Goal: Information Seeking & Learning: Learn about a topic

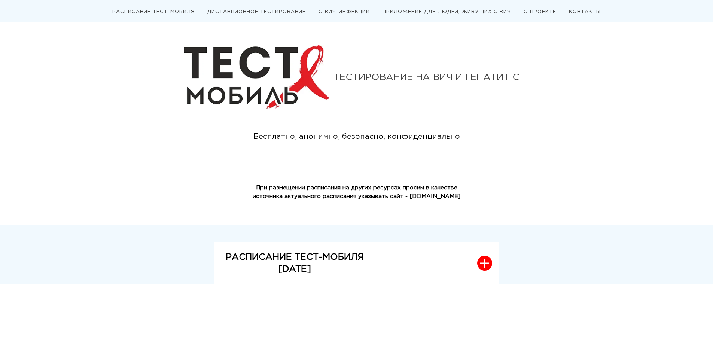
click at [156, 12] on link "РАСПИСАНИЕ ТЕСТ-МОБИЛЯ" at bounding box center [153, 12] width 82 height 4
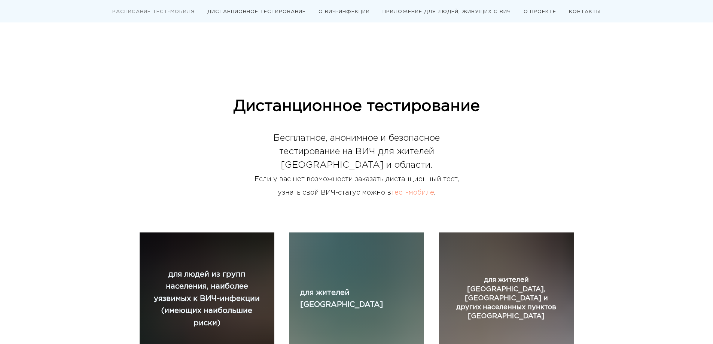
scroll to position [338, 0]
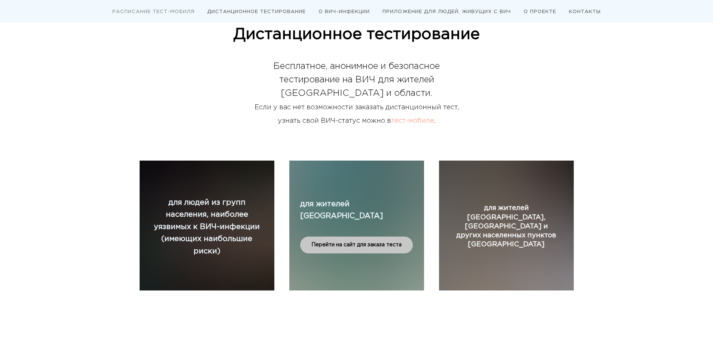
click at [370, 250] on div "для жителей [GEOGRAPHIC_DATA] Перейти на сайт для заказа теста" at bounding box center [356, 226] width 143 height 94
click at [369, 244] on div "Перейти на сайт для заказа теста" at bounding box center [356, 245] width 113 height 17
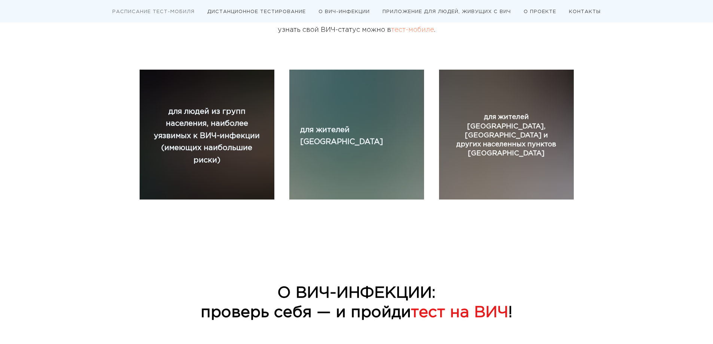
scroll to position [413, 0]
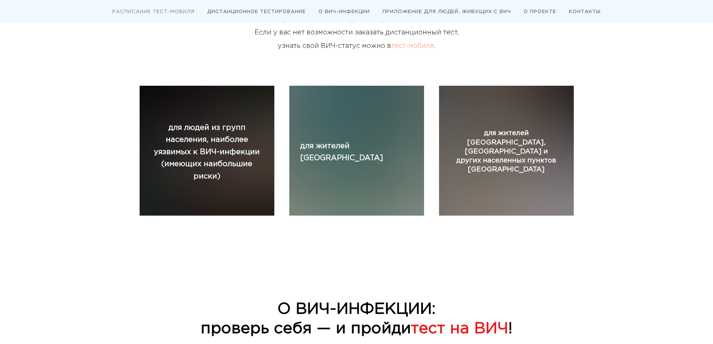
drag, startPoint x: 661, startPoint y: 148, endPoint x: 673, endPoint y: 115, distance: 35.0
click at [673, 115] on div "Дистанционное тестирование Бесплатное, анонимное и безопасное тестирование на В…" at bounding box center [356, 82] width 713 height 265
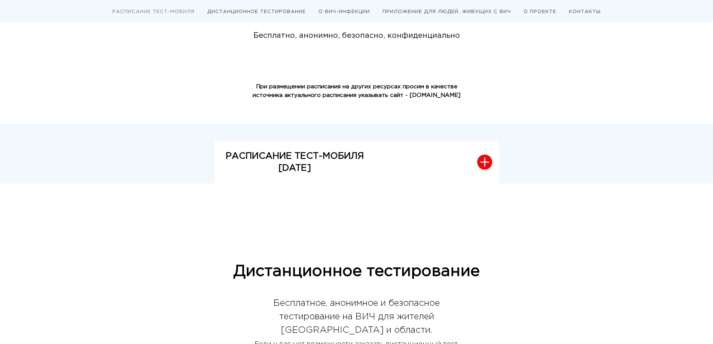
scroll to position [112, 0]
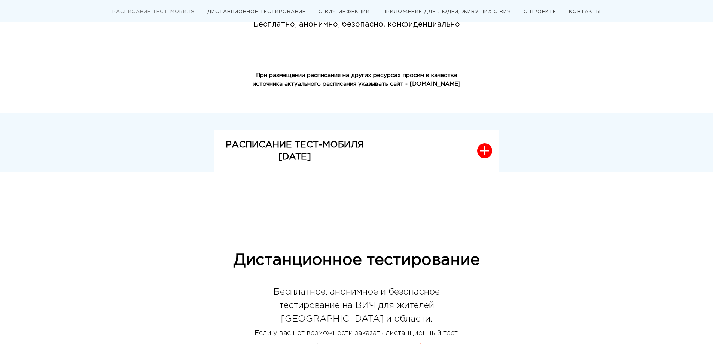
click at [442, 166] on button "РАСПИСАНИЕ ТЕСТ-МОБИЛЯ [DATE]" at bounding box center [356, 151] width 284 height 43
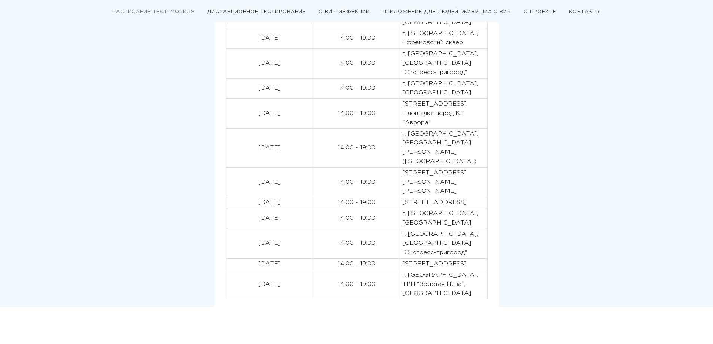
scroll to position [337, 0]
drag, startPoint x: 480, startPoint y: 281, endPoint x: 241, endPoint y: 285, distance: 239.6
click at [241, 269] on tr "[DATE] 14:00 - 19:00 [STREET_ADDRESS]" at bounding box center [357, 263] width 262 height 11
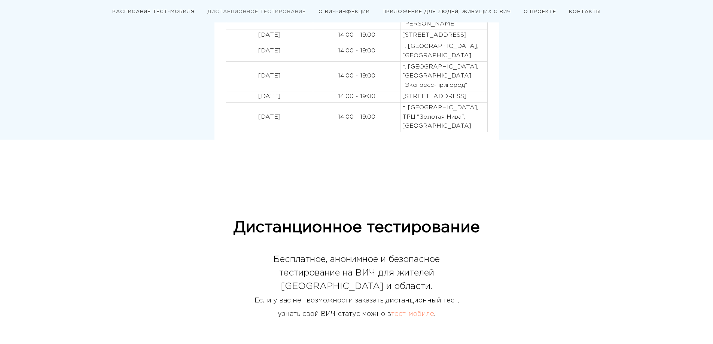
scroll to position [487, 0]
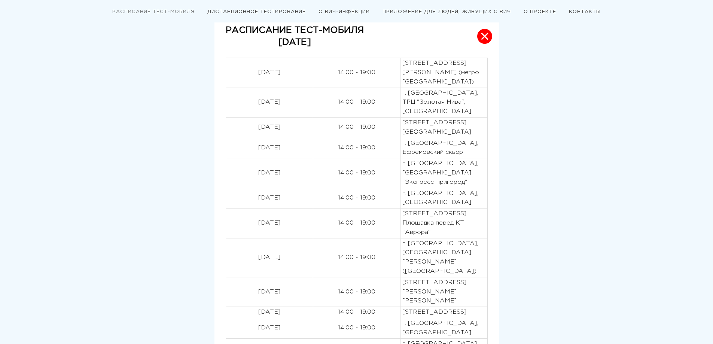
scroll to position [225, 0]
